Goal: Information Seeking & Learning: Learn about a topic

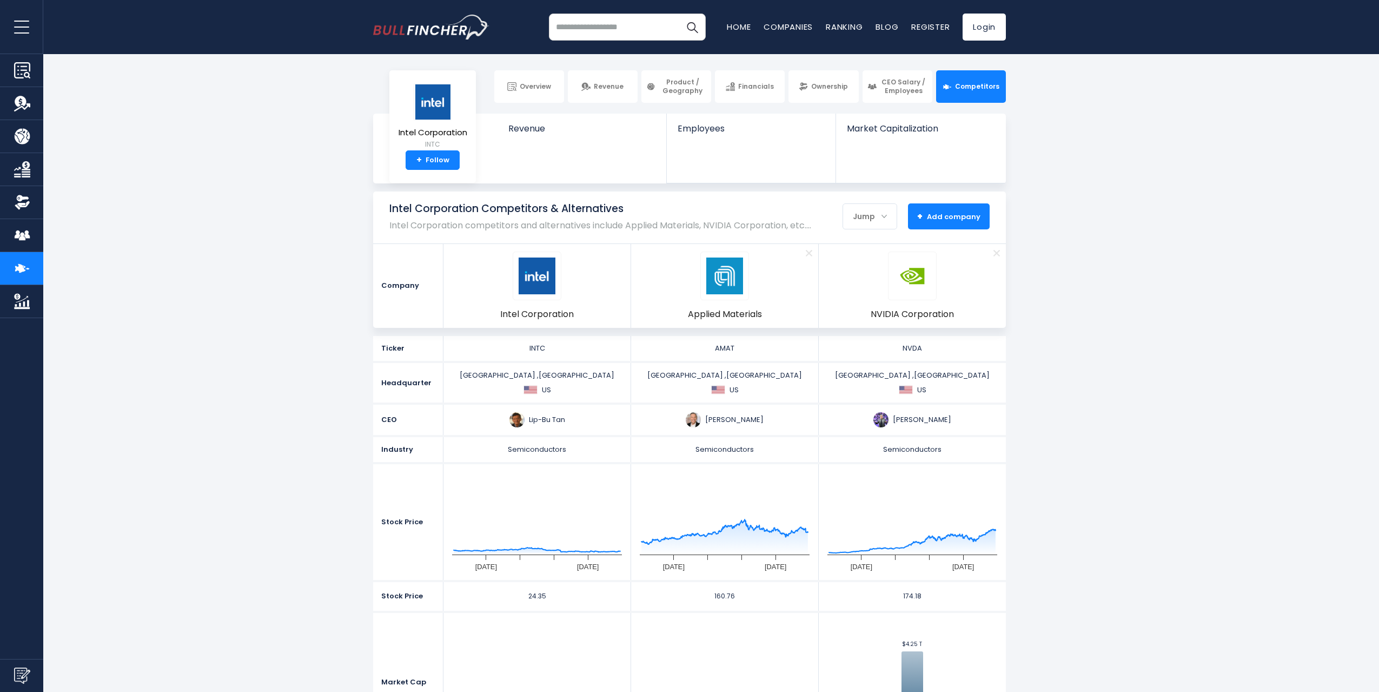
click at [955, 216] on span "+ Add company" at bounding box center [948, 216] width 63 height 10
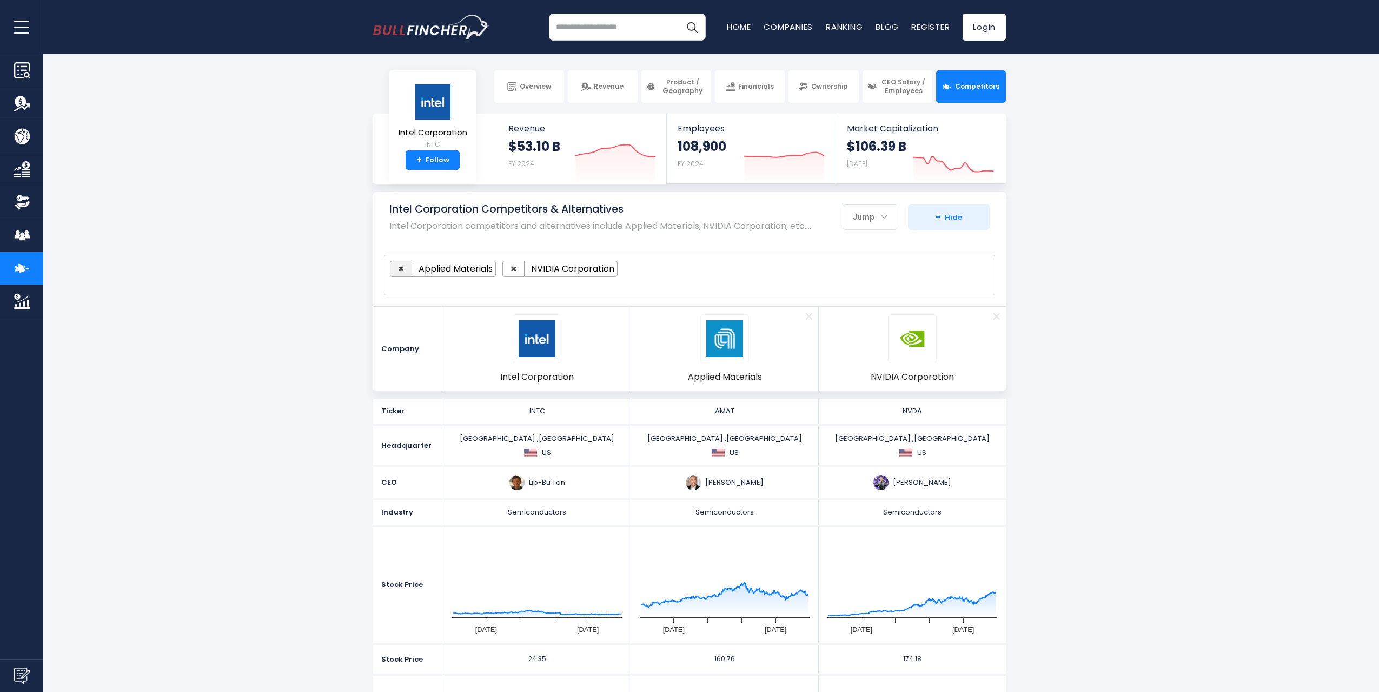
click at [400, 267] on span "×" at bounding box center [401, 269] width 6 height 14
select select "****"
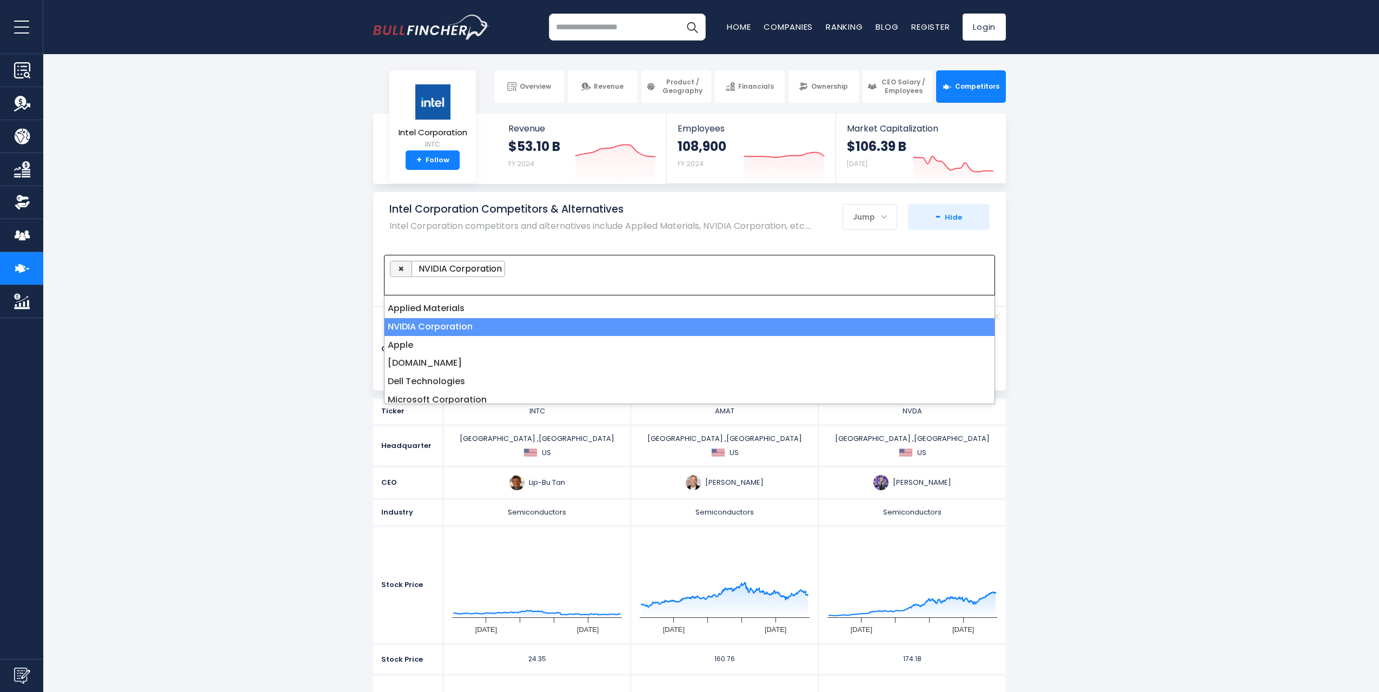
click at [400, 268] on span "×" at bounding box center [401, 269] width 6 height 14
select select
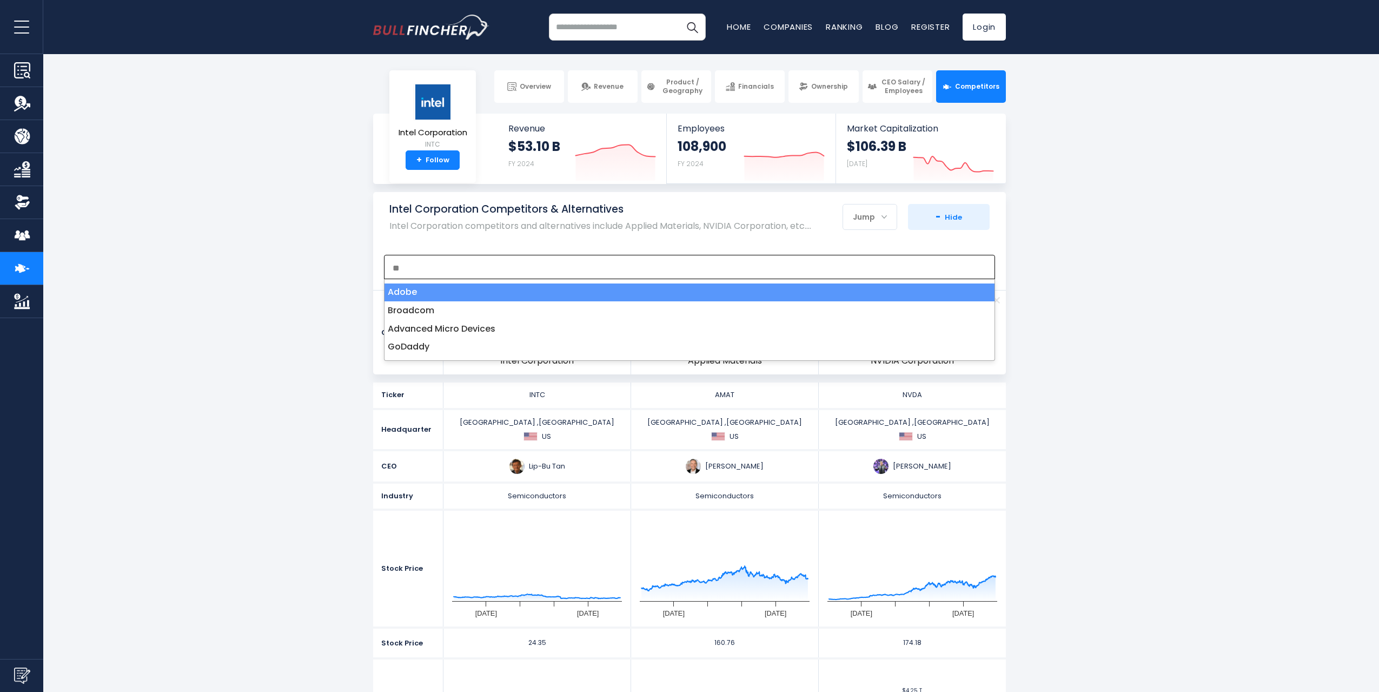
type textarea "**"
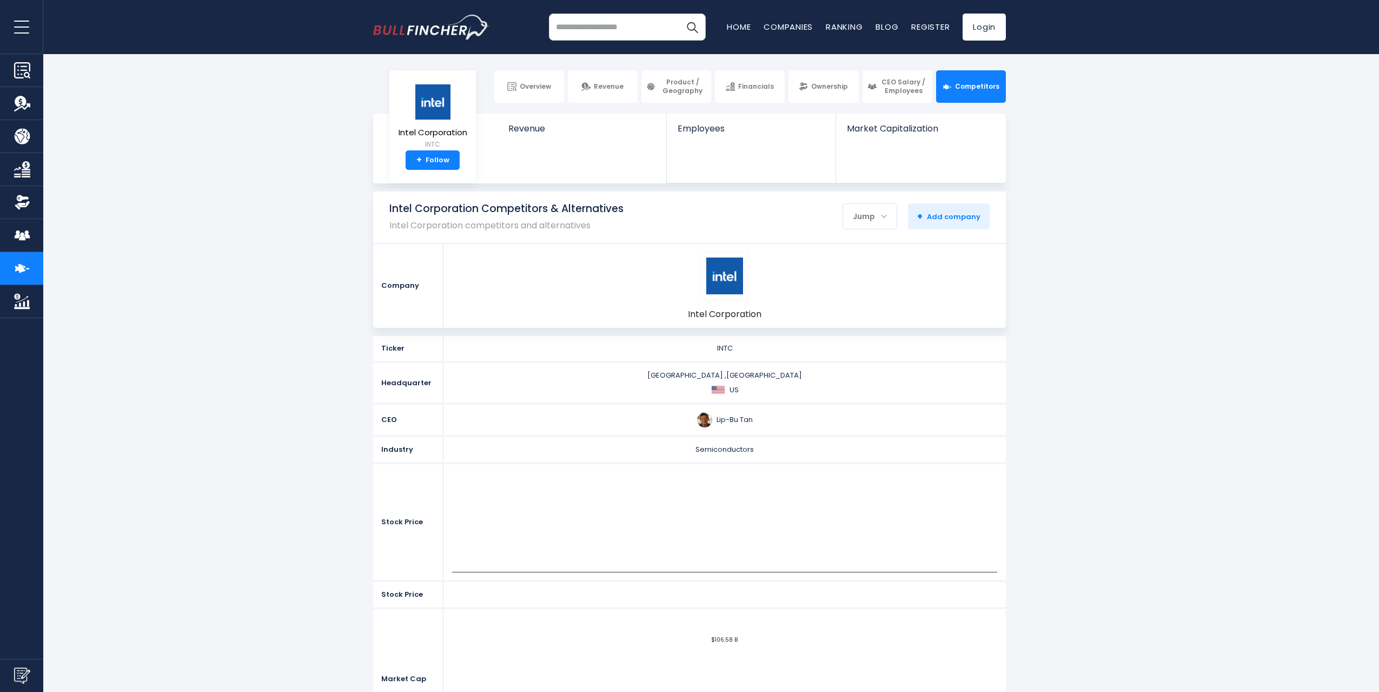
select select
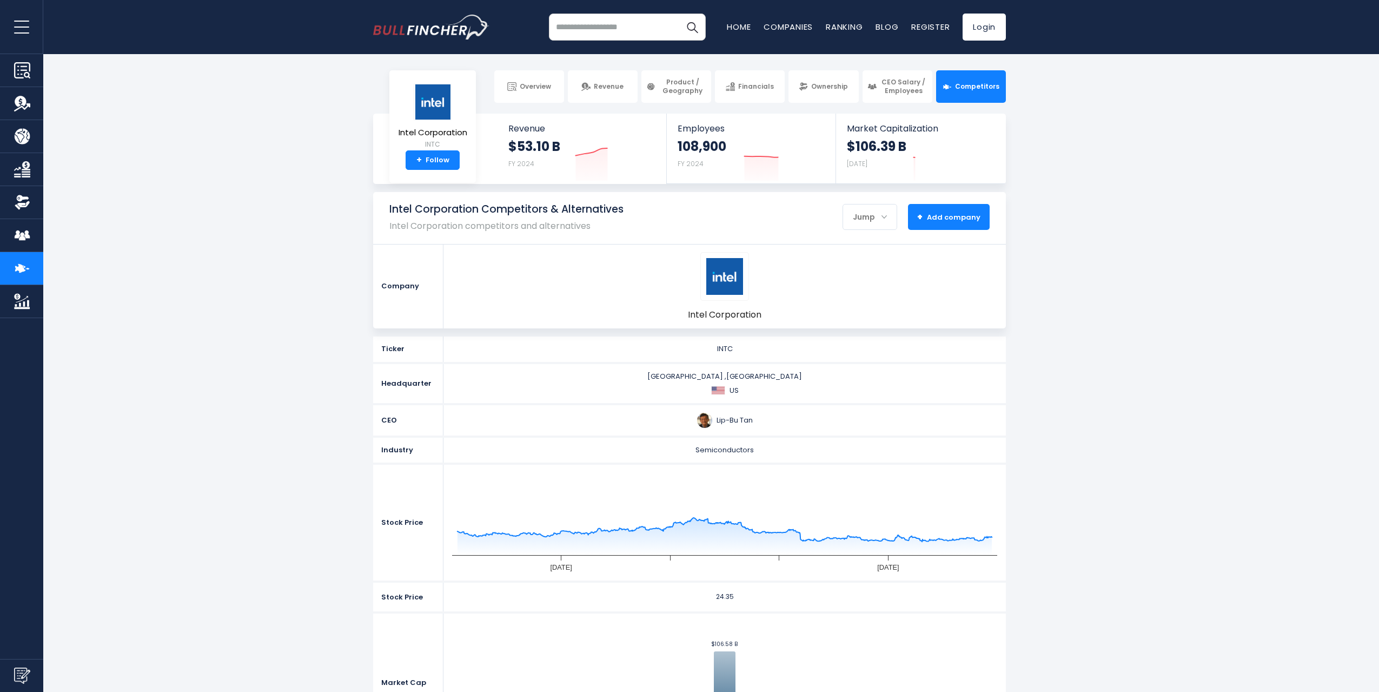
click at [961, 218] on span "+ Add company" at bounding box center [948, 217] width 63 height 10
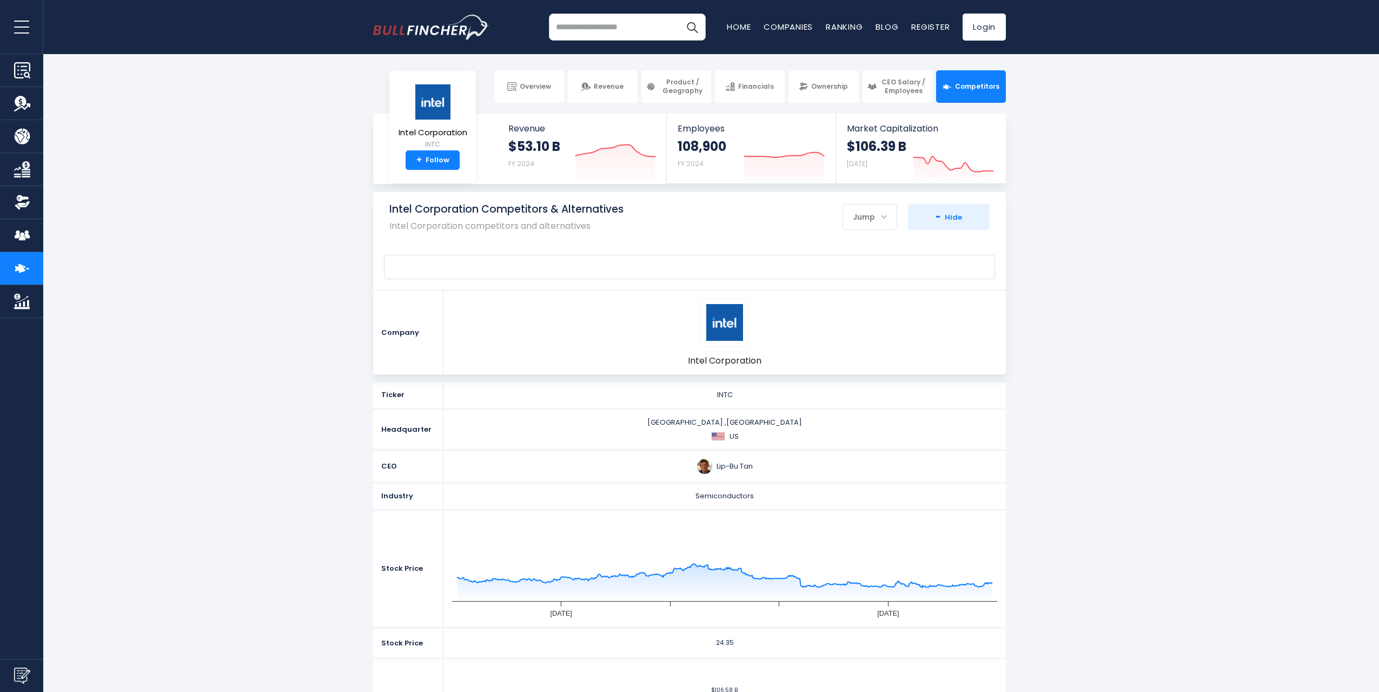
click at [458, 269] on span at bounding box center [684, 267] width 589 height 12
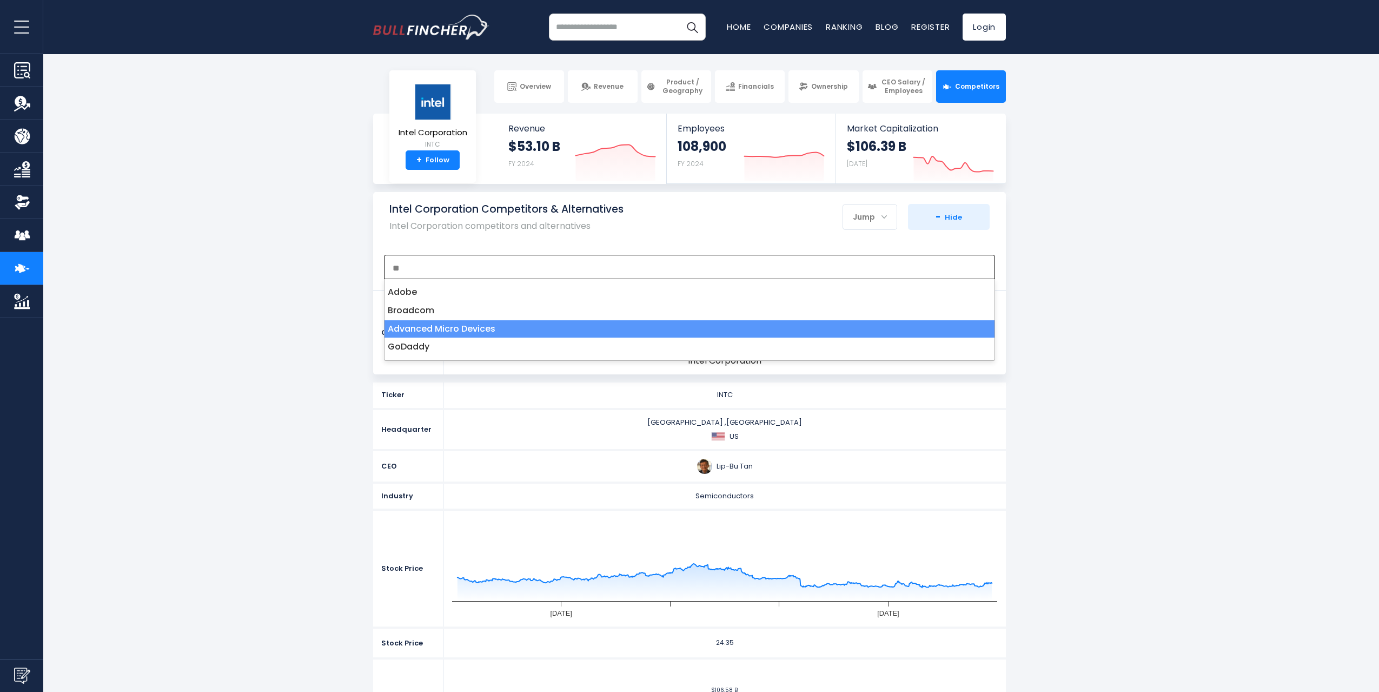
type textarea "**"
select select "***"
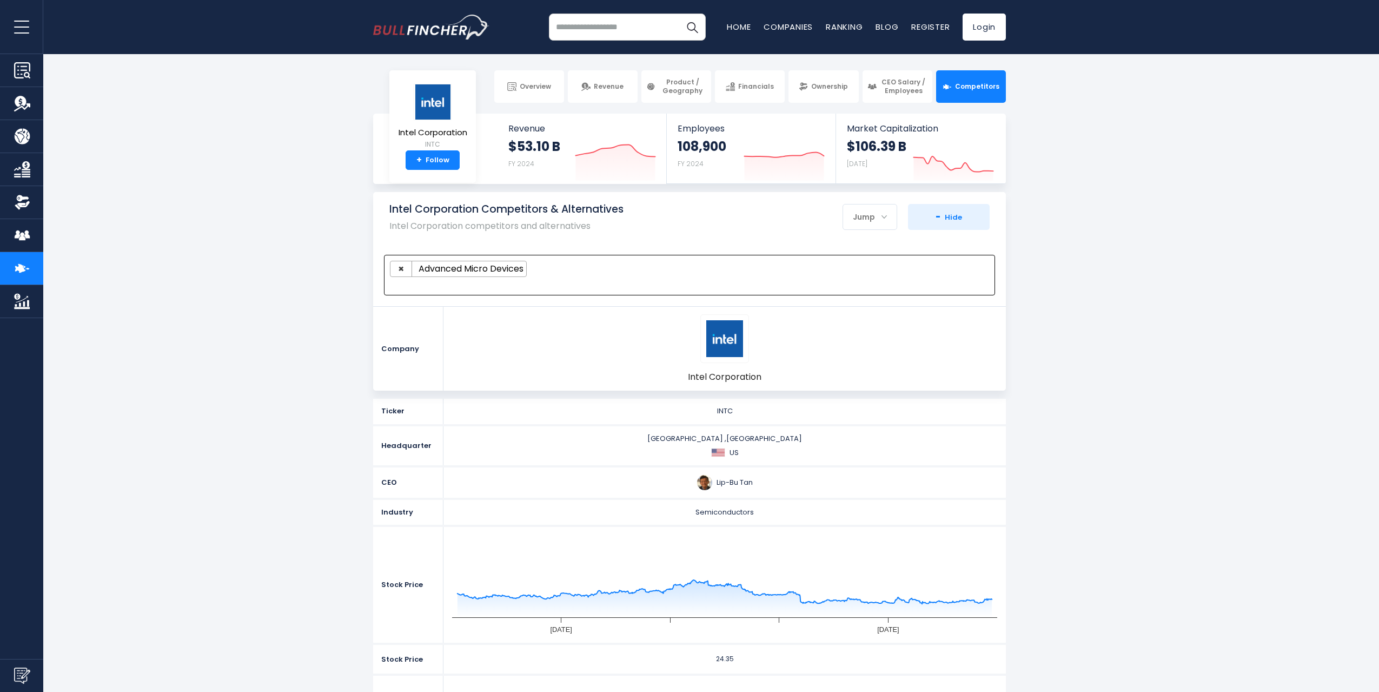
click at [1093, 356] on section "Intel Corporation Competitors & Alternatives Intel Corporation competitors and …" at bounding box center [689, 291] width 1379 height 198
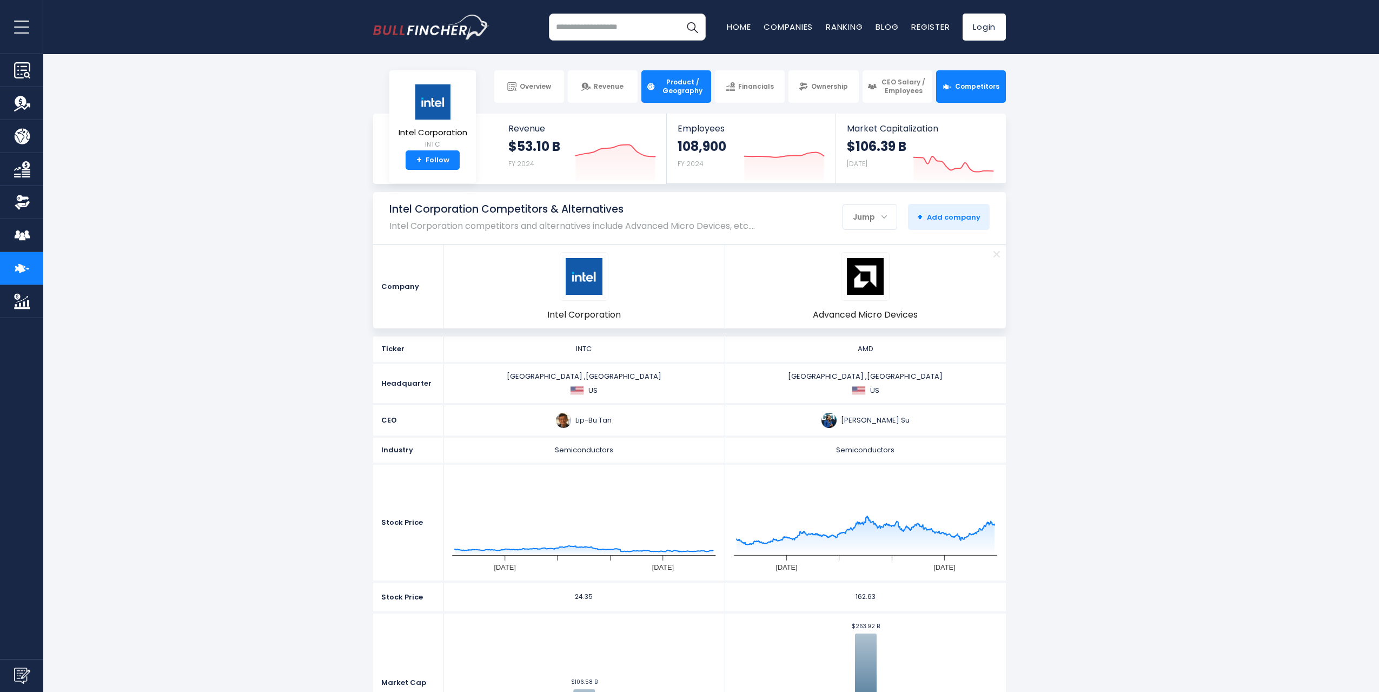
click at [691, 92] on span "Product / Geography" at bounding box center [683, 86] width 48 height 17
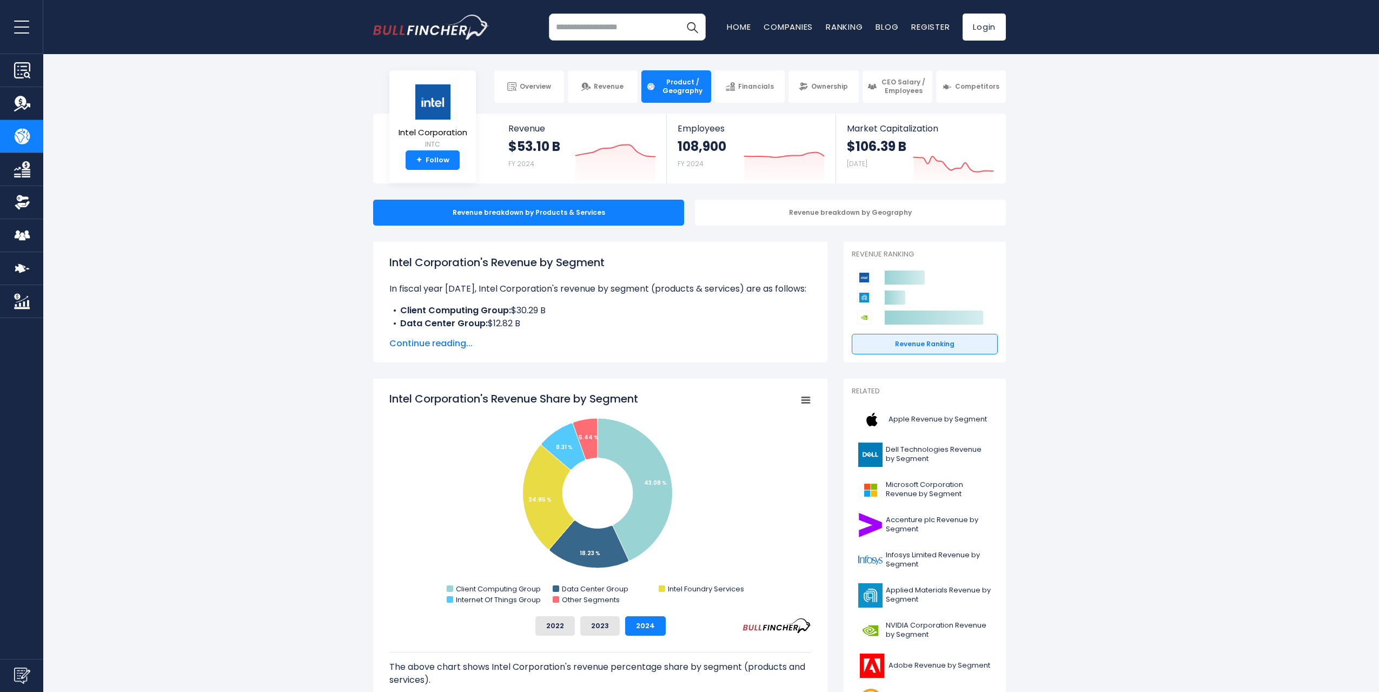
click at [606, 22] on input "search" at bounding box center [627, 27] width 157 height 27
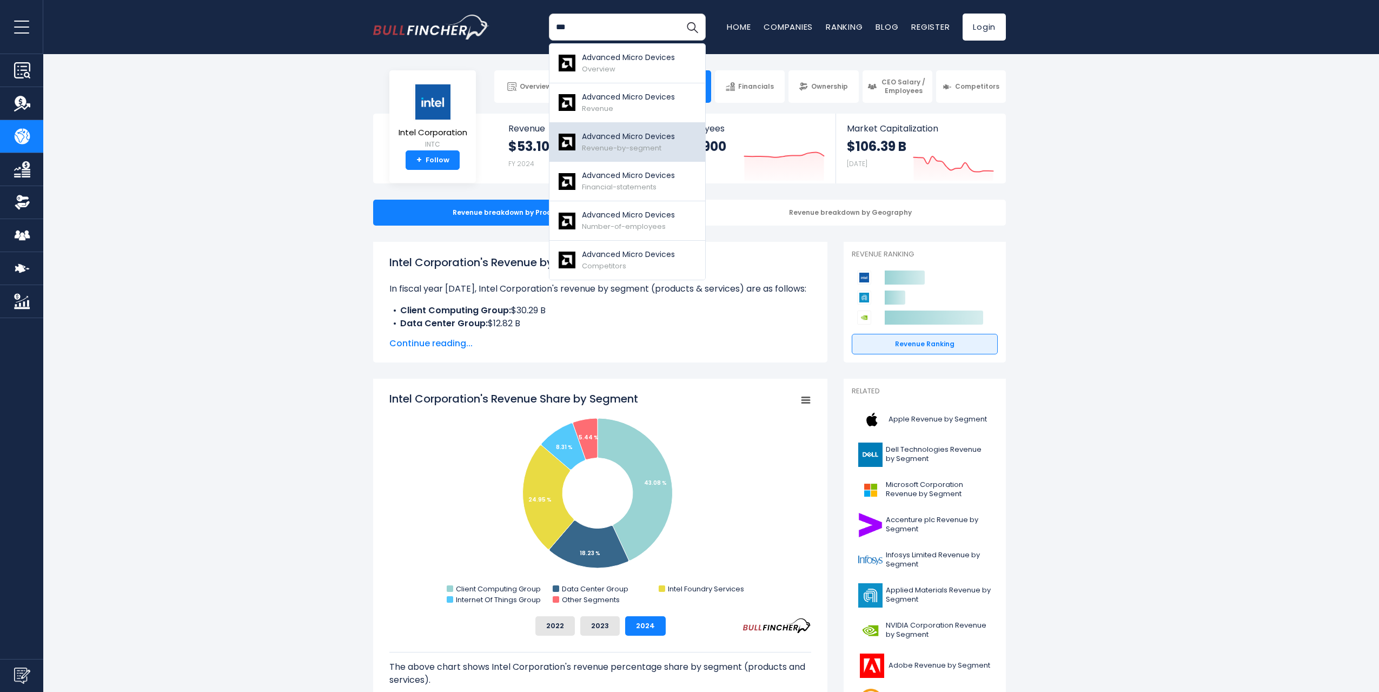
type input "***"
click at [615, 142] on div "Advanced Micro Devices Revenue-by-segment" at bounding box center [628, 142] width 93 height 23
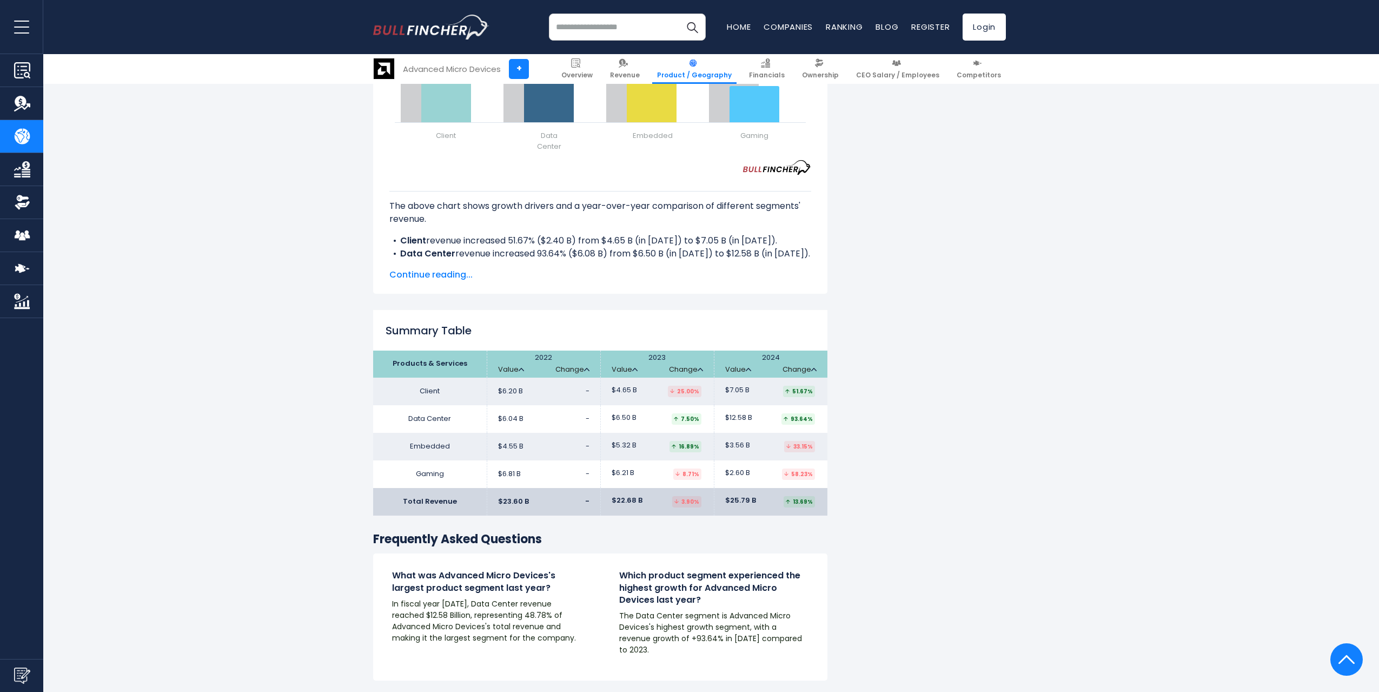
scroll to position [1514, 0]
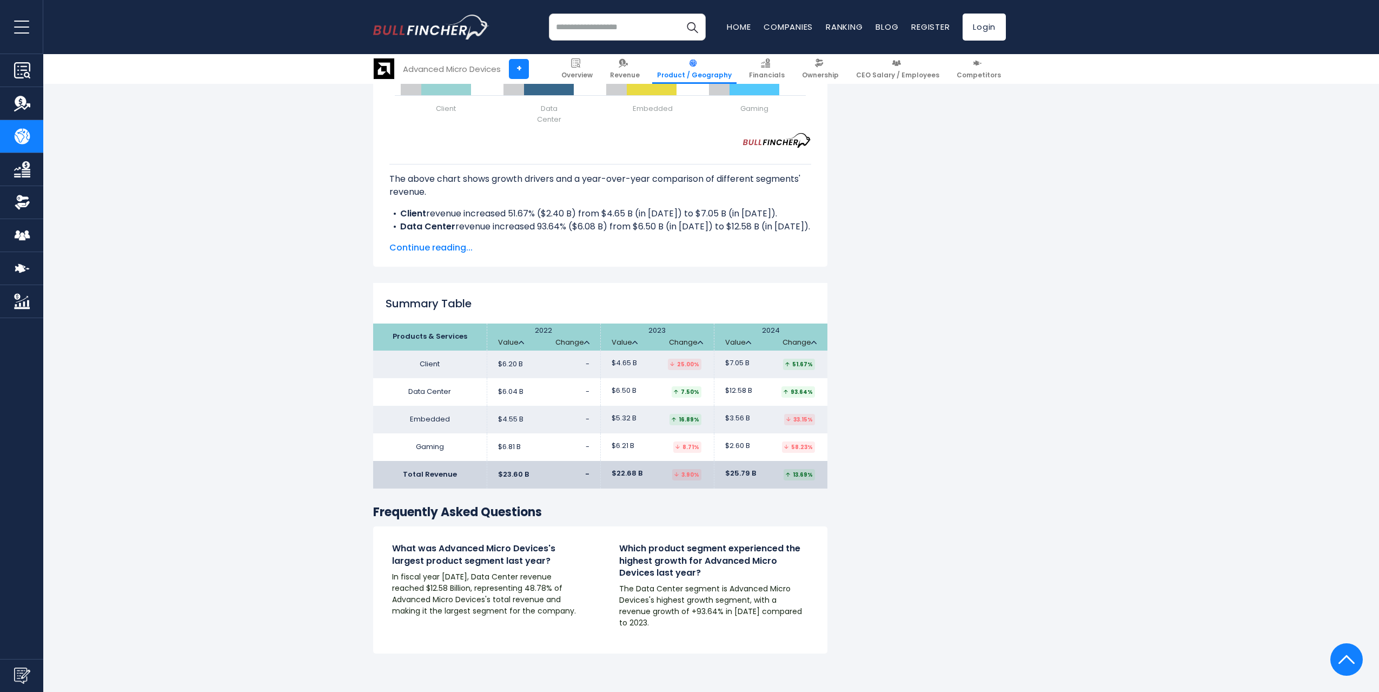
click at [451, 241] on span "Continue reading..." at bounding box center [600, 247] width 422 height 13
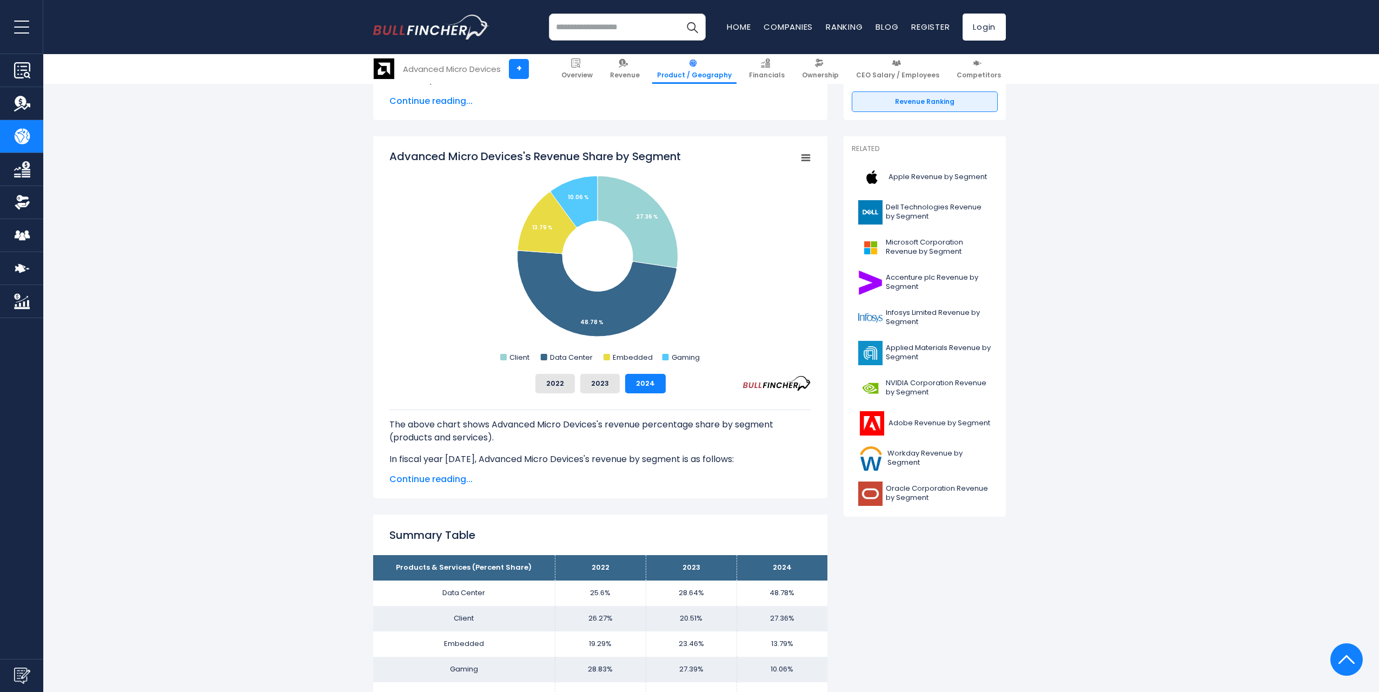
scroll to position [0, 0]
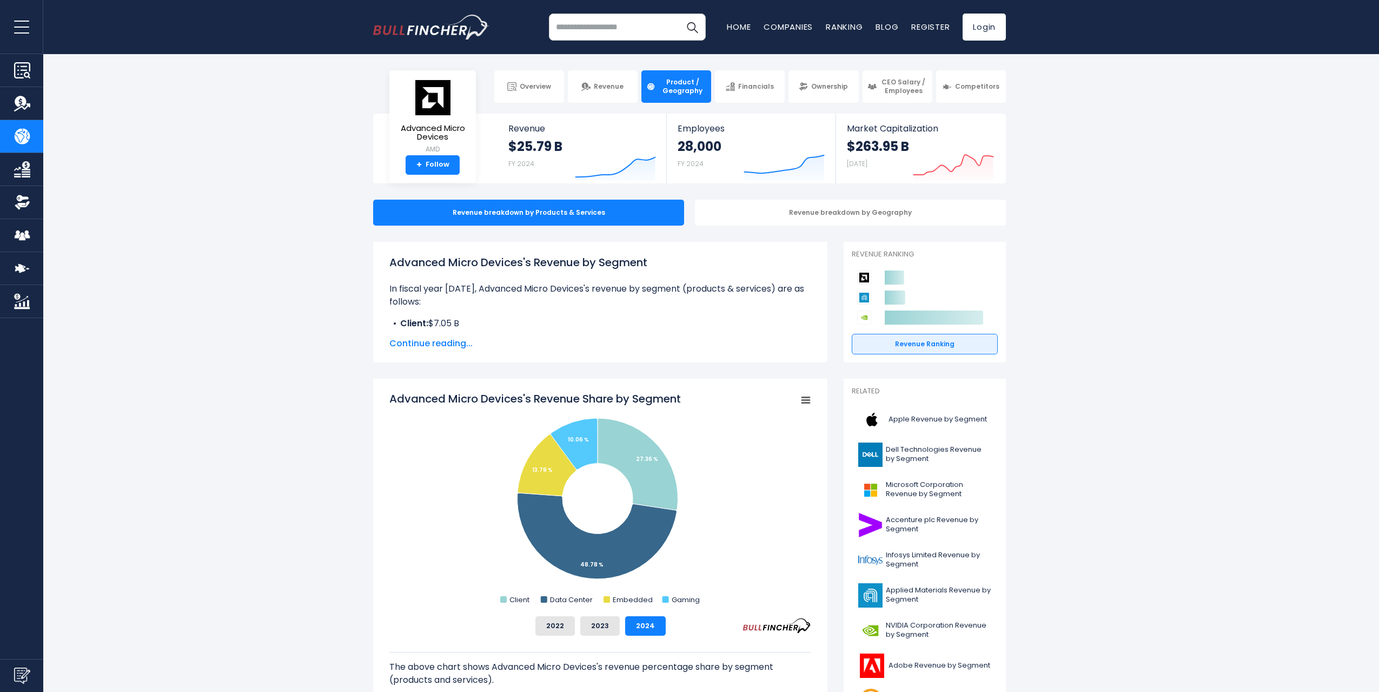
click at [462, 342] on span "Continue reading..." at bounding box center [600, 343] width 422 height 13
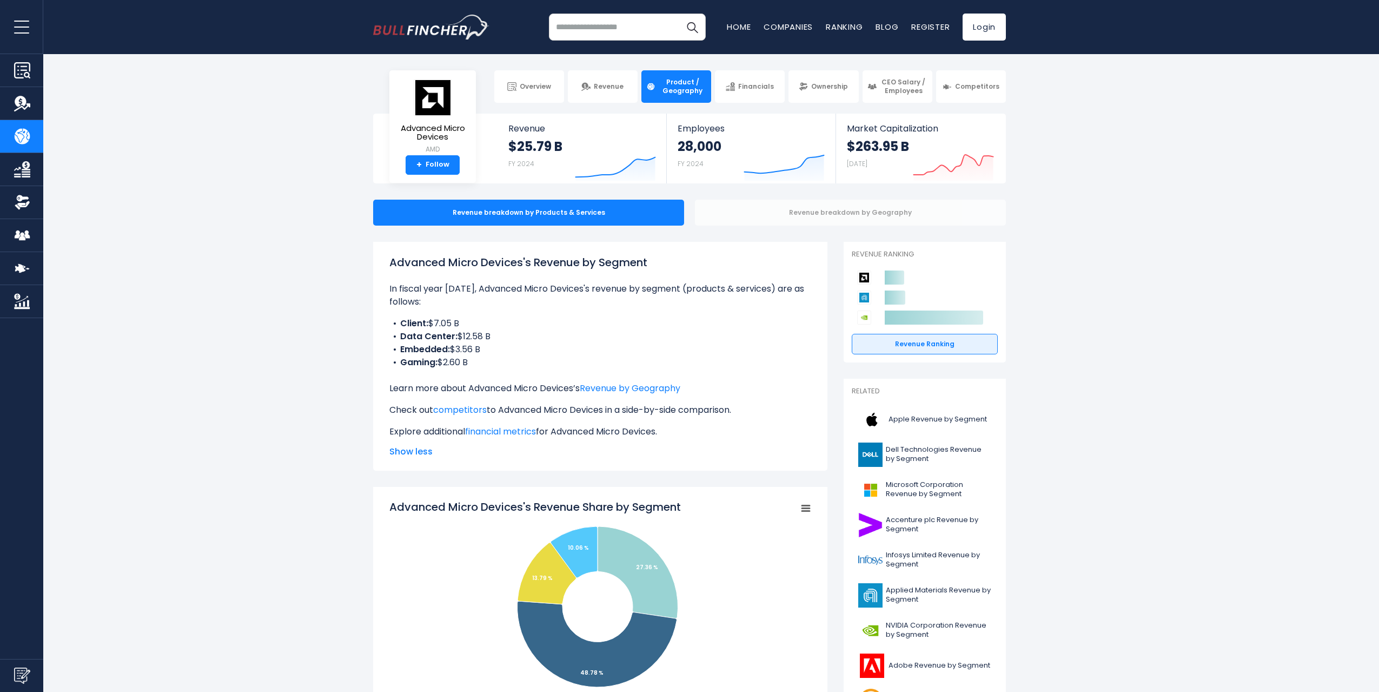
click at [794, 206] on div "Revenue breakdown by Geography" at bounding box center [850, 213] width 311 height 26
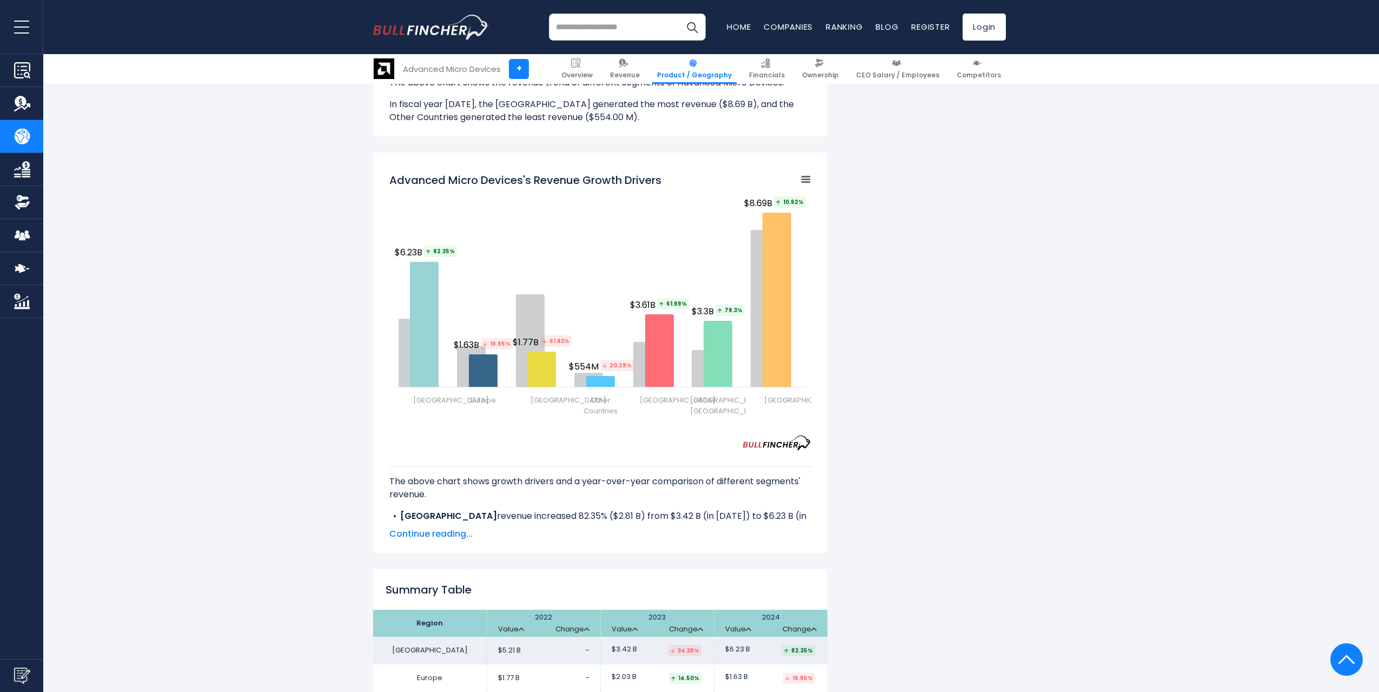
scroll to position [1460, 0]
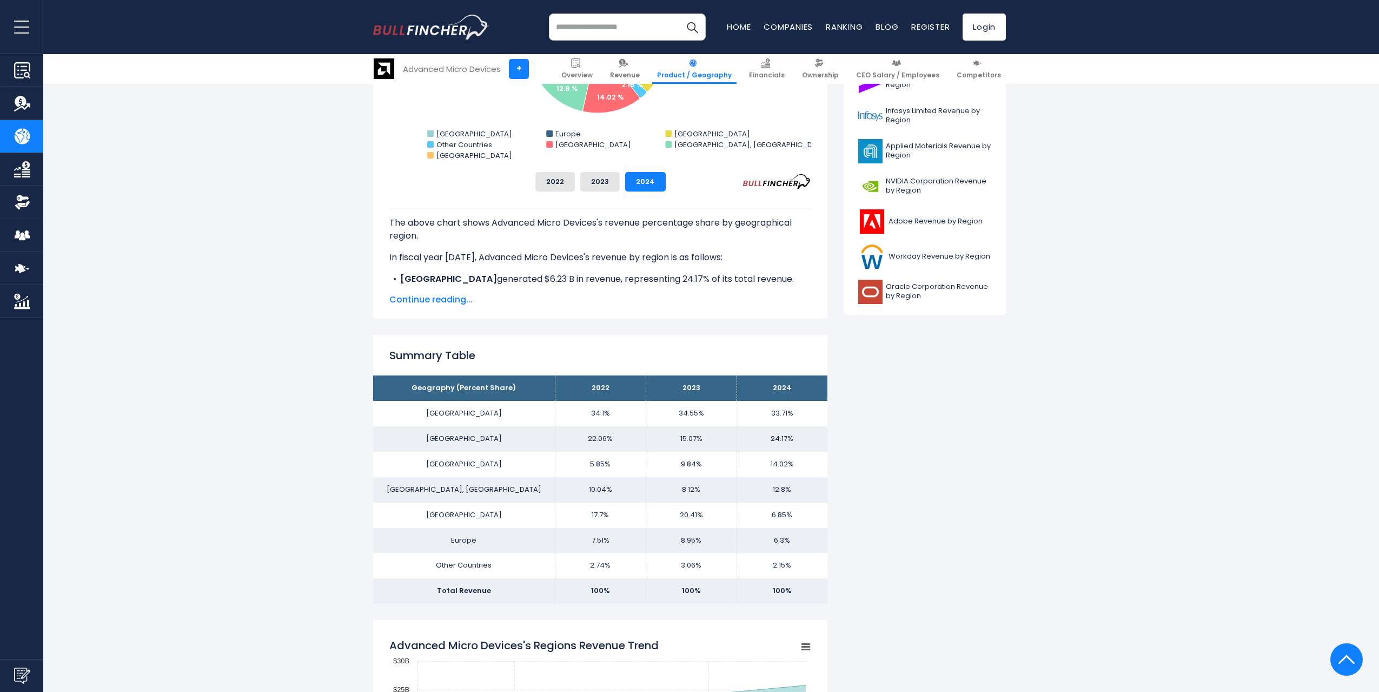
scroll to position [270, 0]
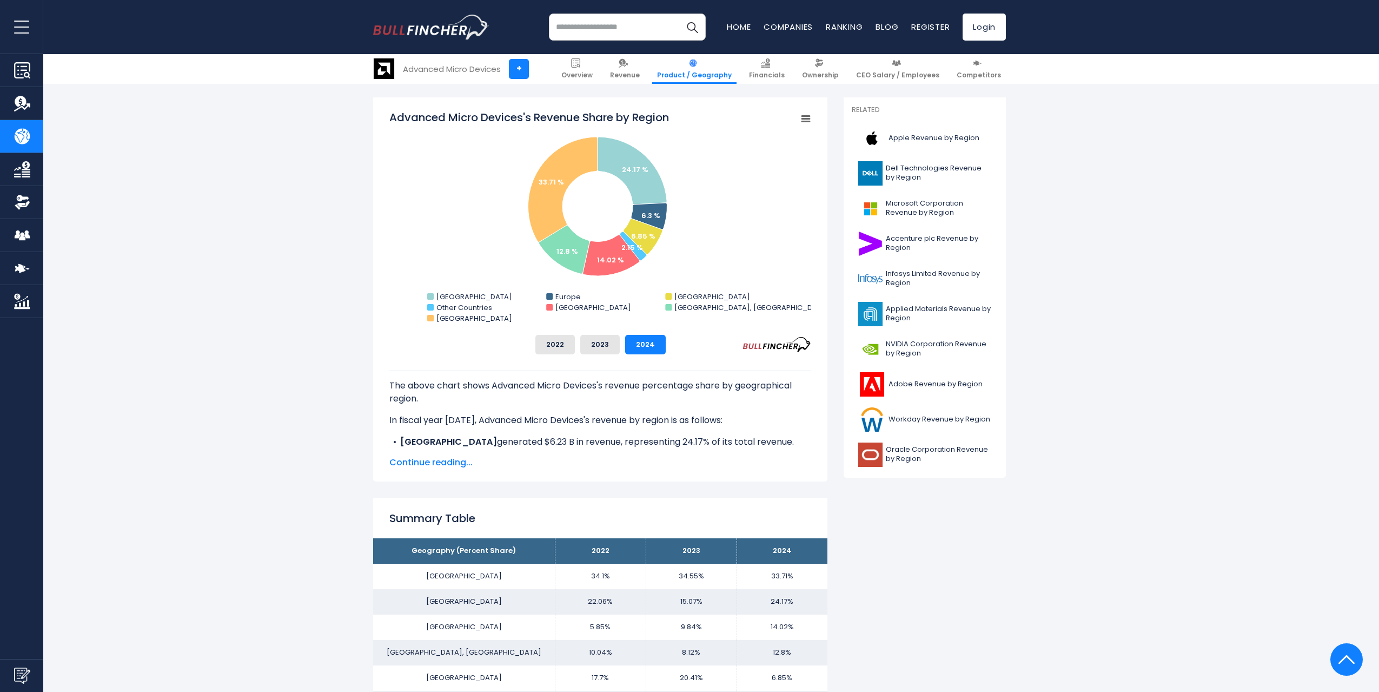
click at [457, 462] on span "Continue reading..." at bounding box center [600, 462] width 422 height 13
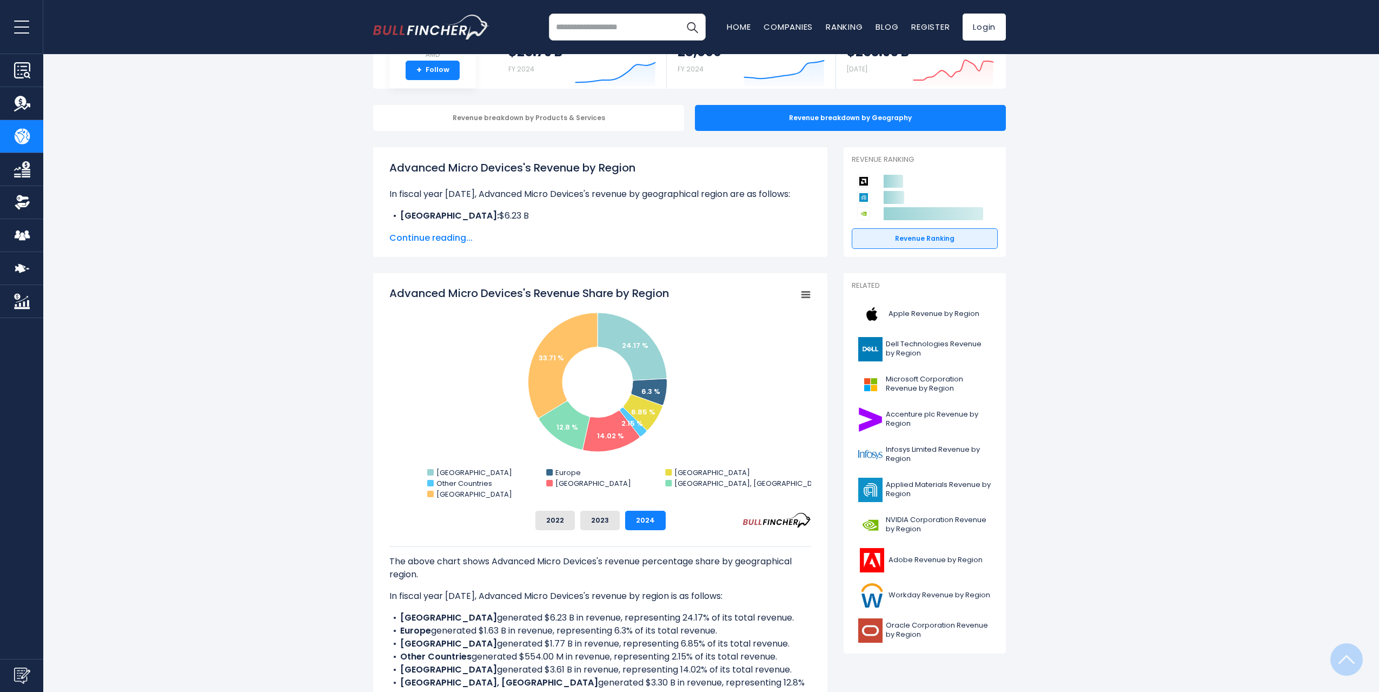
scroll to position [0, 0]
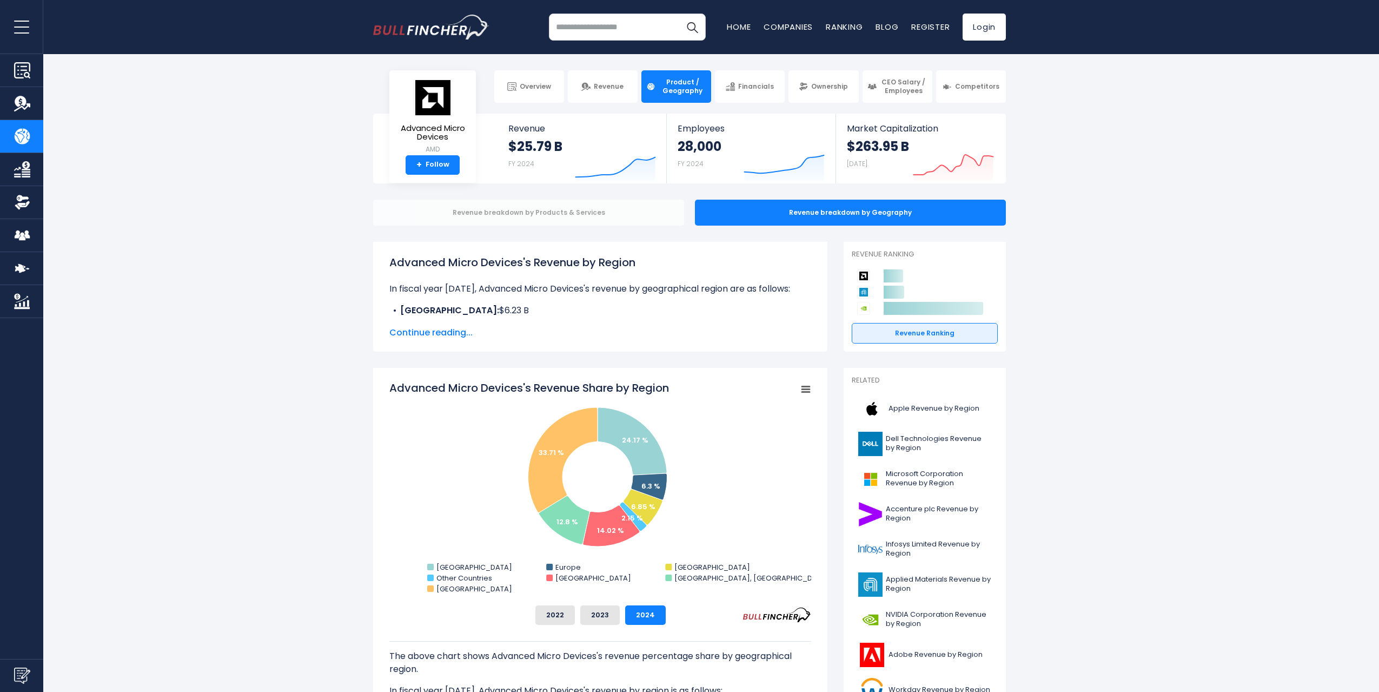
click at [583, 209] on div "Revenue breakdown by Products & Services" at bounding box center [528, 213] width 311 height 26
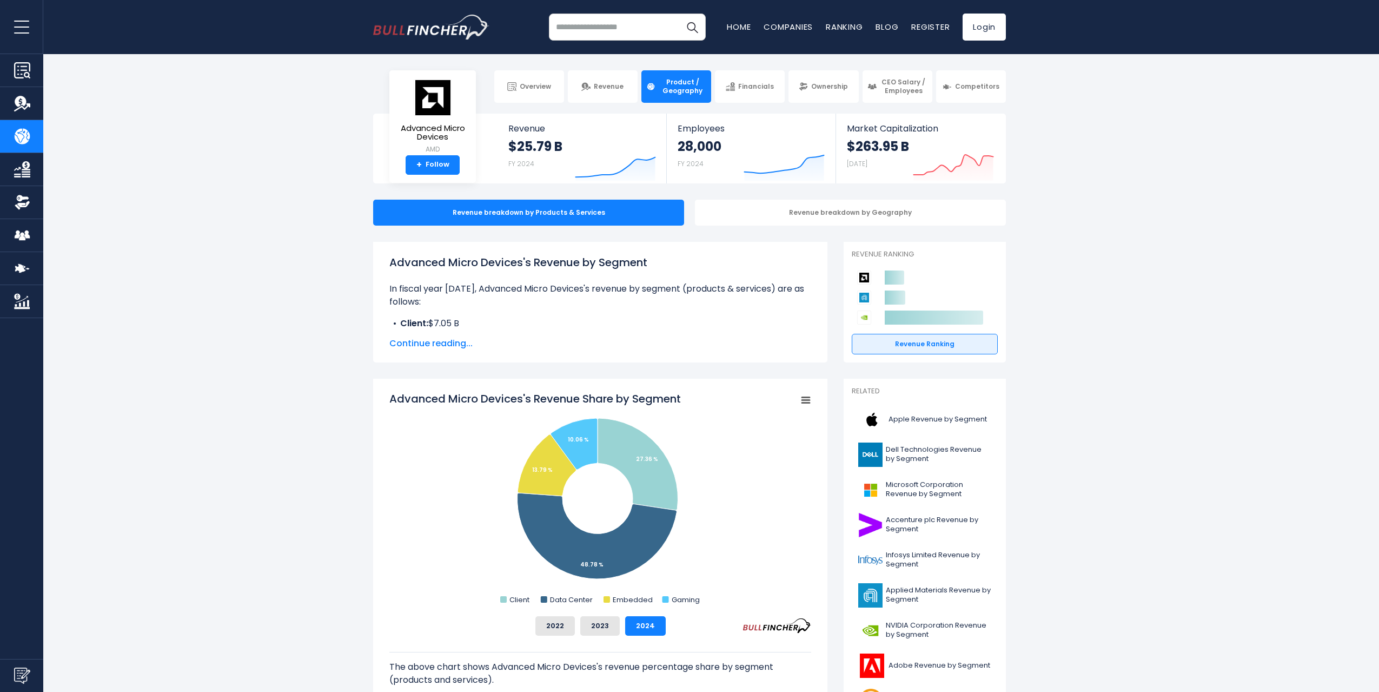
click at [437, 342] on span "Continue reading..." at bounding box center [600, 343] width 422 height 13
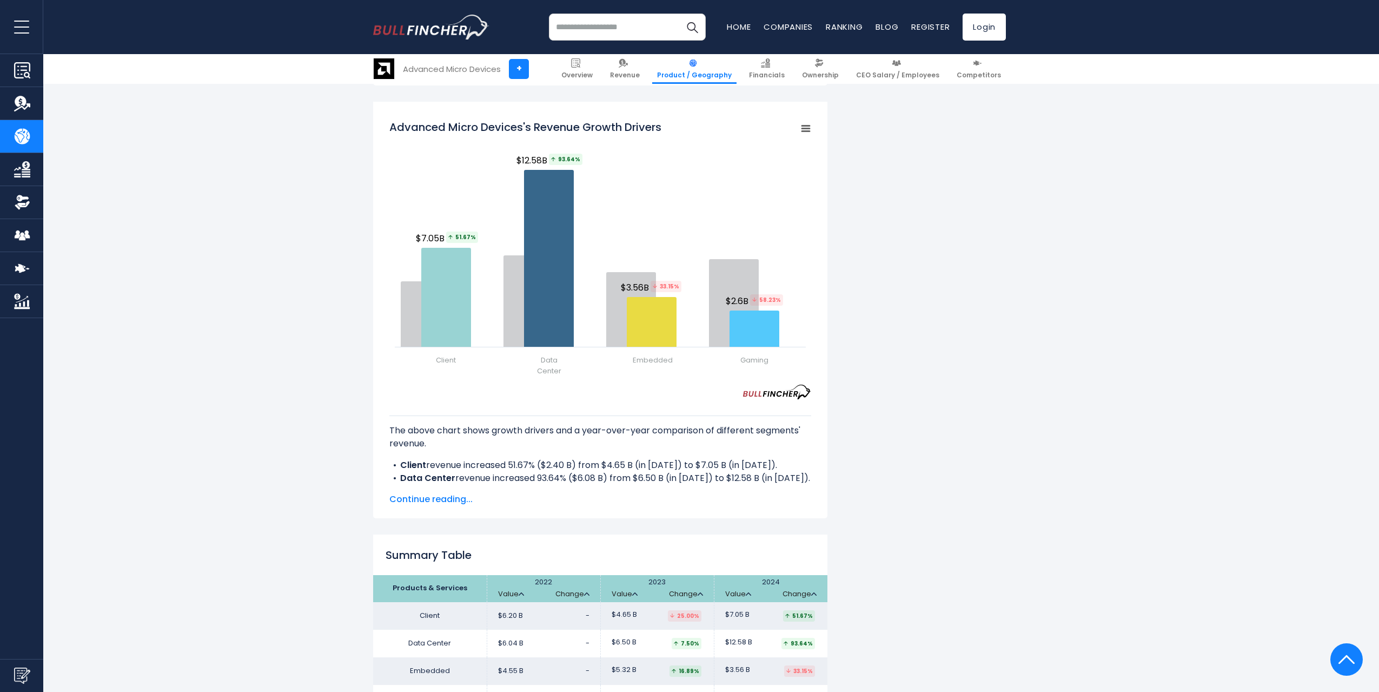
scroll to position [1406, 0]
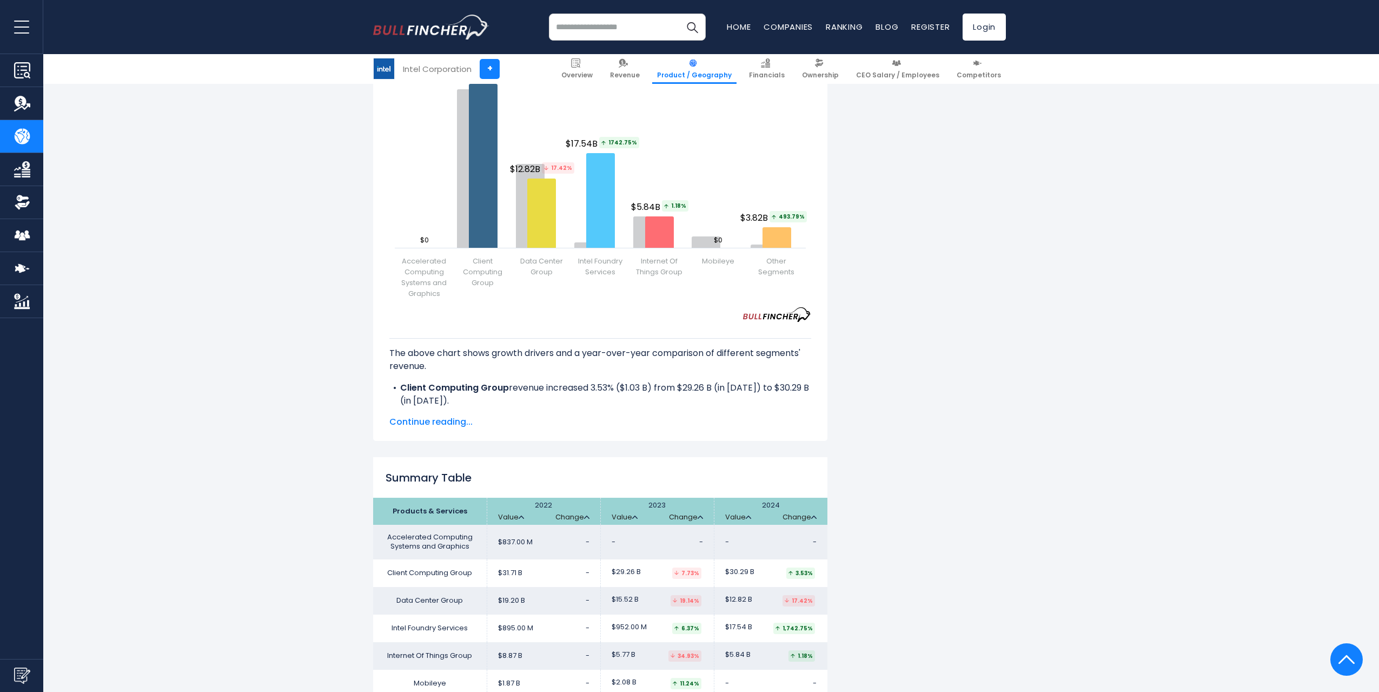
scroll to position [1244, 0]
